Goal: Check status

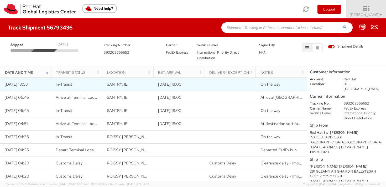
click at [113, 86] on span "SANTRY, IE" at bounding box center [117, 84] width 20 height 5
copy span "SANTRY"
drag, startPoint x: 128, startPoint y: 85, endPoint x: 108, endPoint y: 84, distance: 20.0
click at [107, 84] on td "SANTRY, IE" at bounding box center [127, 84] width 51 height 13
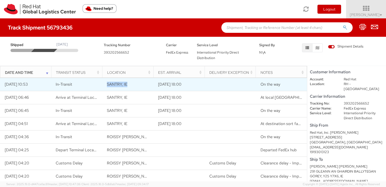
copy span "SANTRY, IE"
